Goal: Check status: Check status

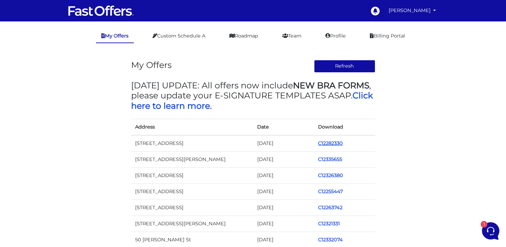
click at [335, 142] on link "C12282330" at bounding box center [330, 143] width 25 height 6
click at [324, 146] on link "C12327839" at bounding box center [330, 143] width 24 height 6
